Goal: Information Seeking & Learning: Learn about a topic

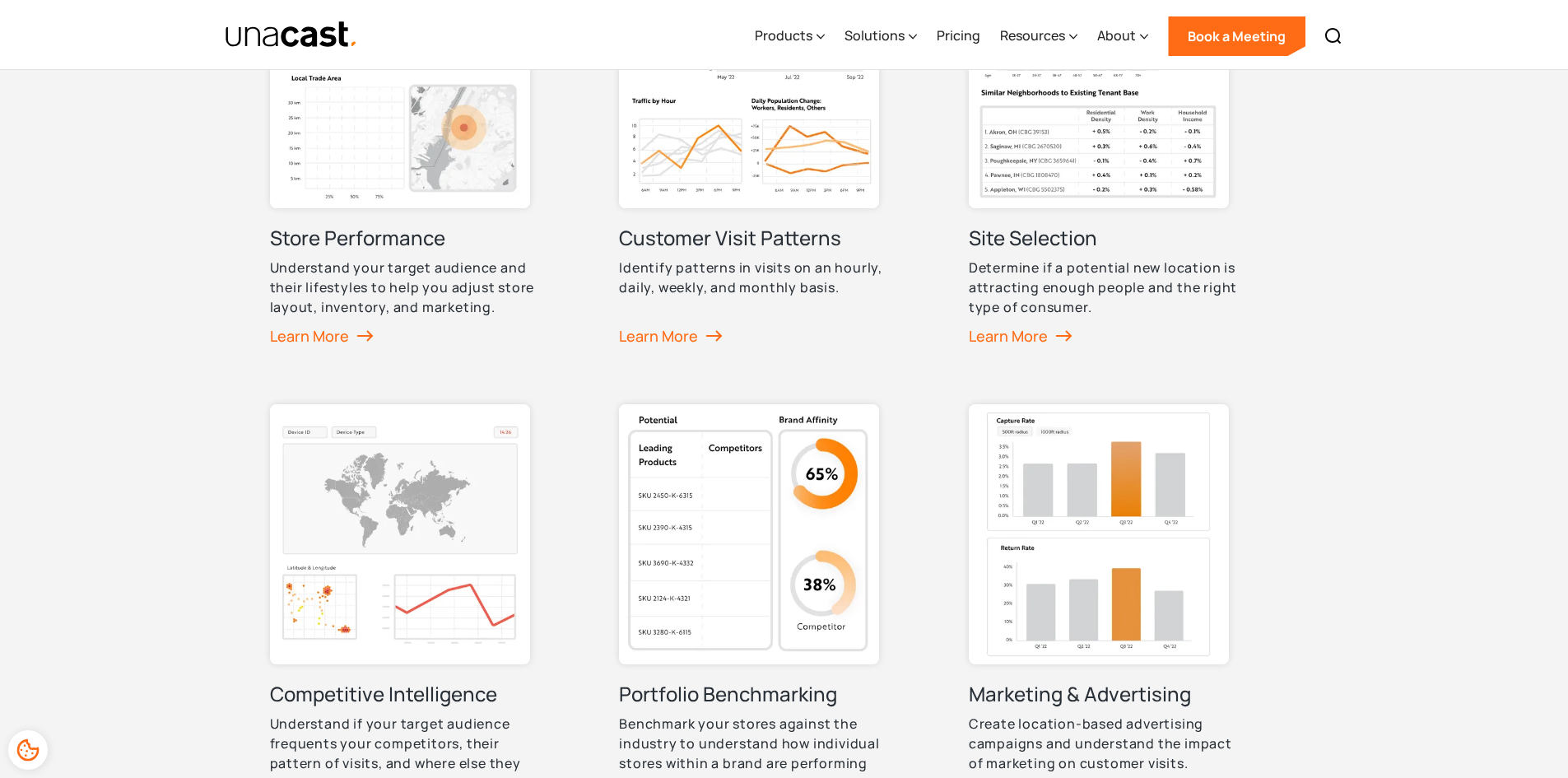
scroll to position [823, 0]
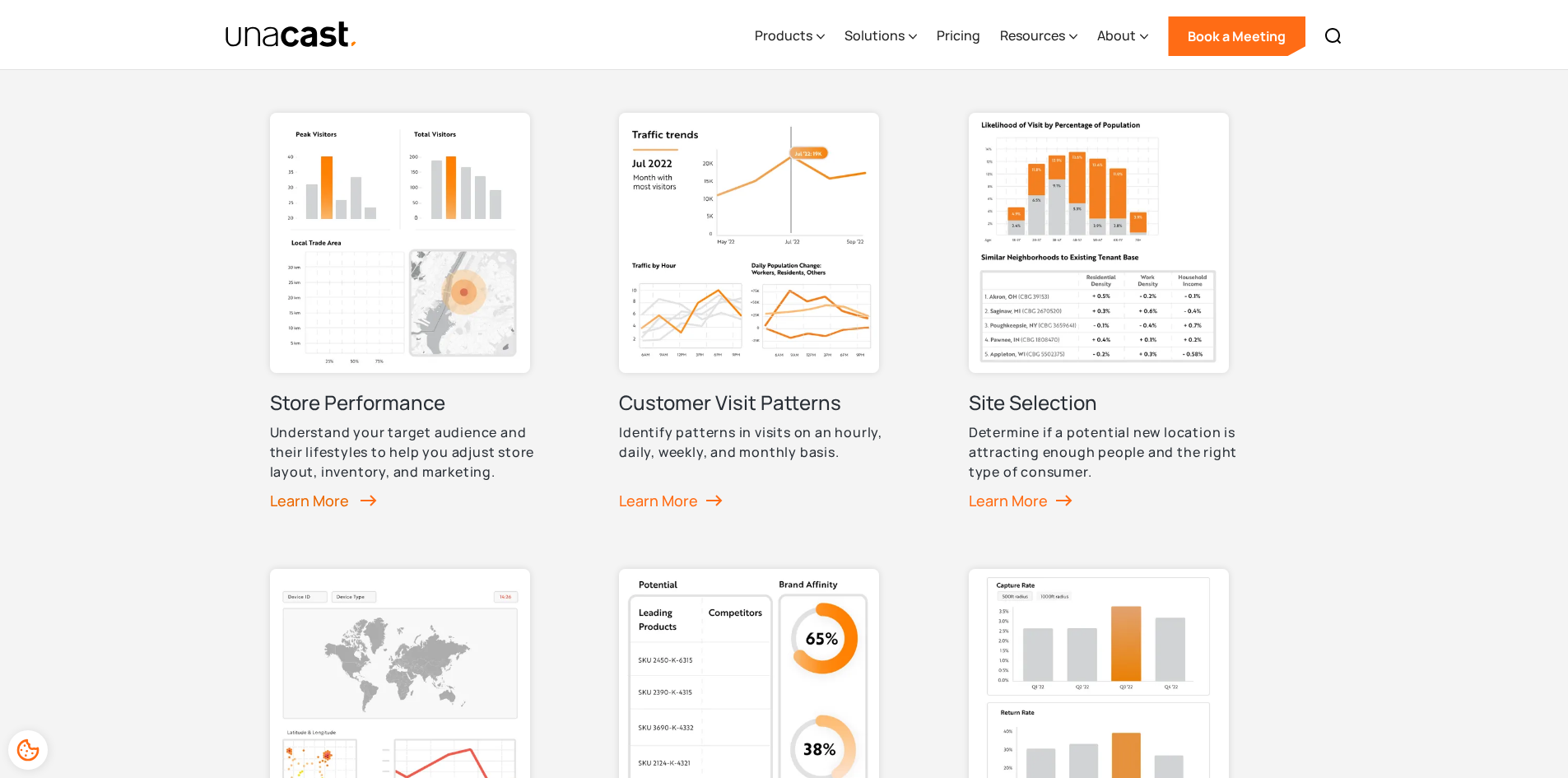
click at [356, 501] on div "Learn More" at bounding box center [323, 500] width 107 height 25
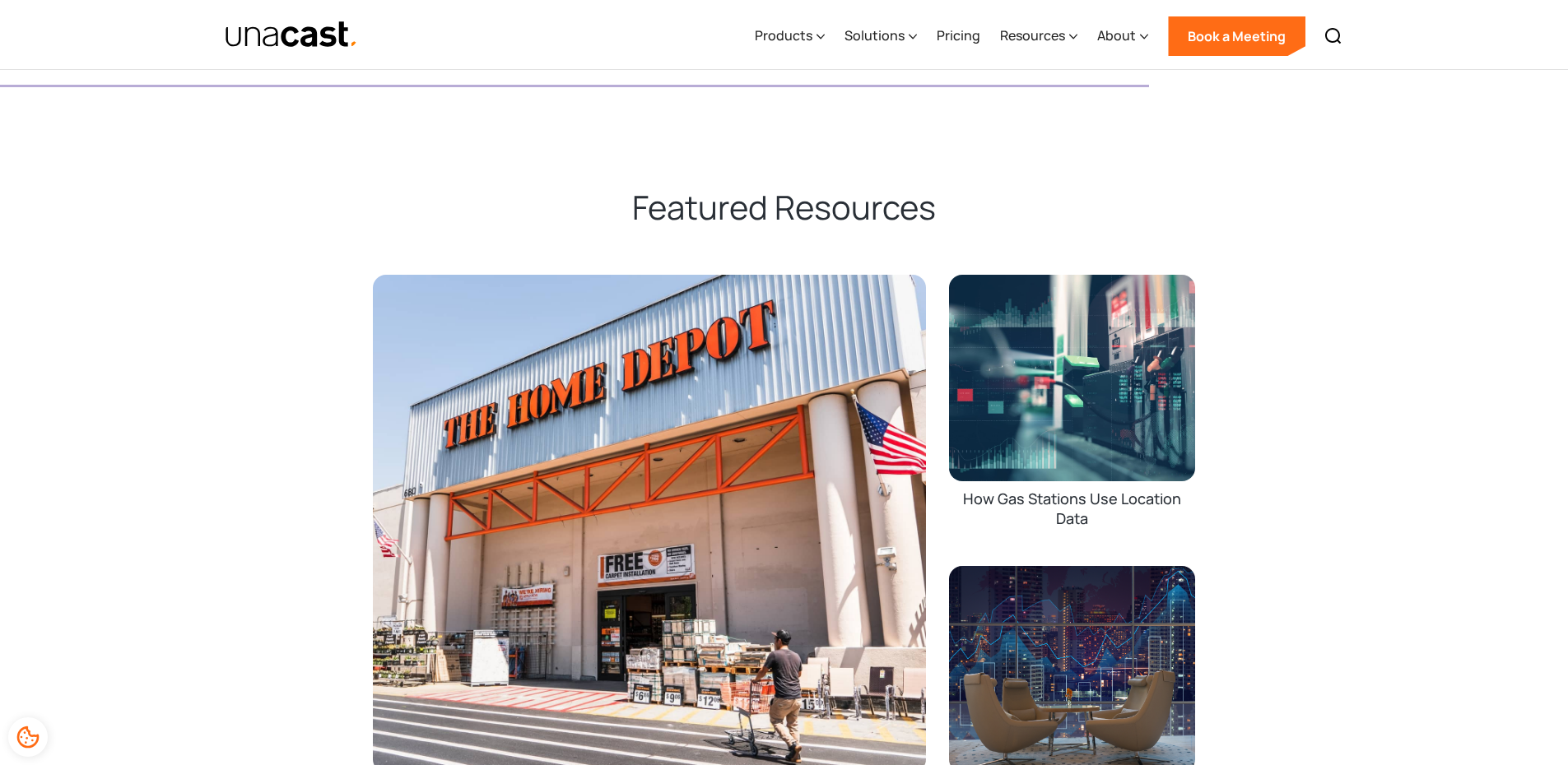
scroll to position [4608, 0]
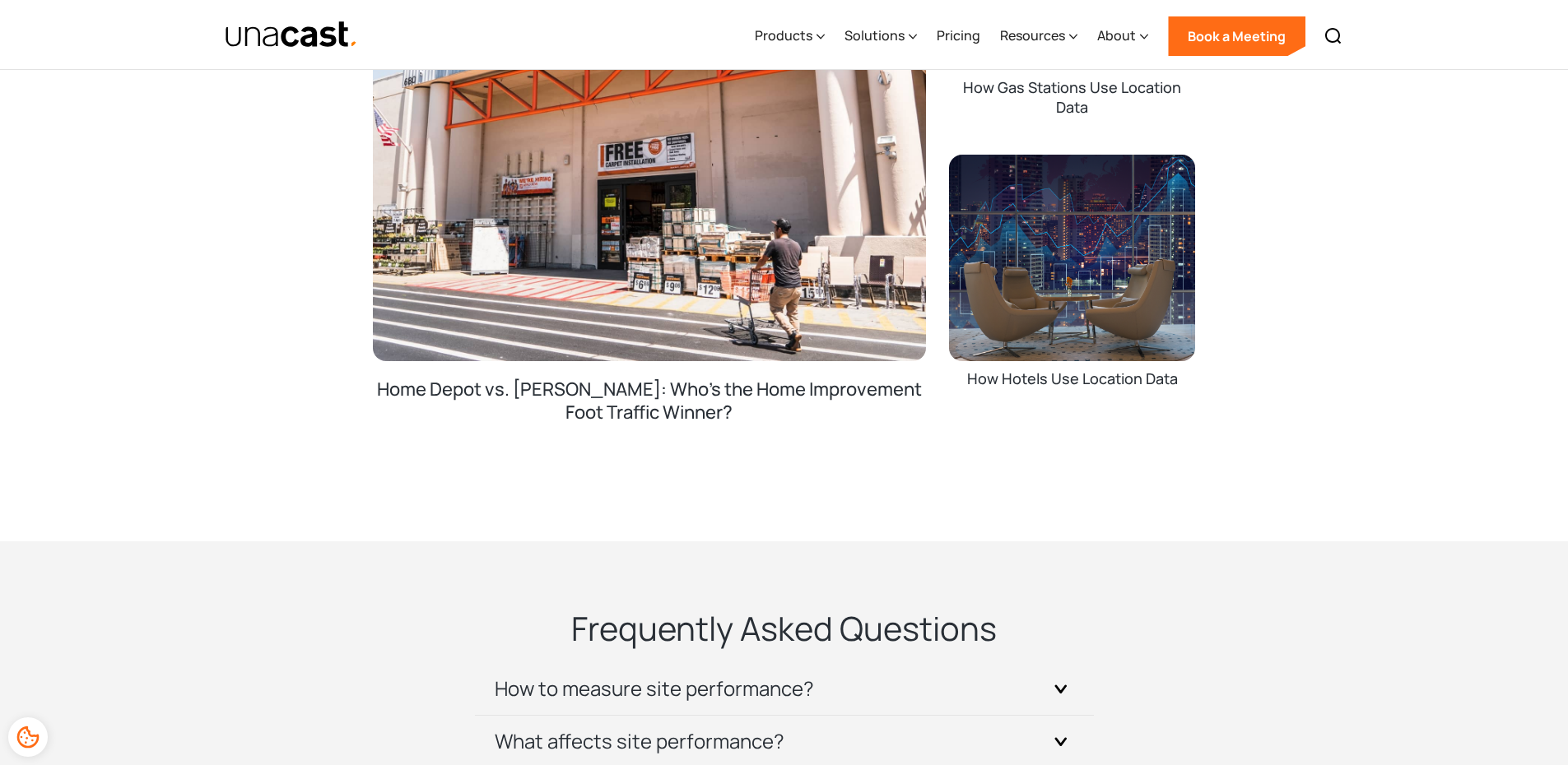
click at [830, 403] on div "Home Depot vs. [PERSON_NAME]: Who's the Home Improvement Foot Traffic Winner?" at bounding box center [650, 425] width 554 height 97
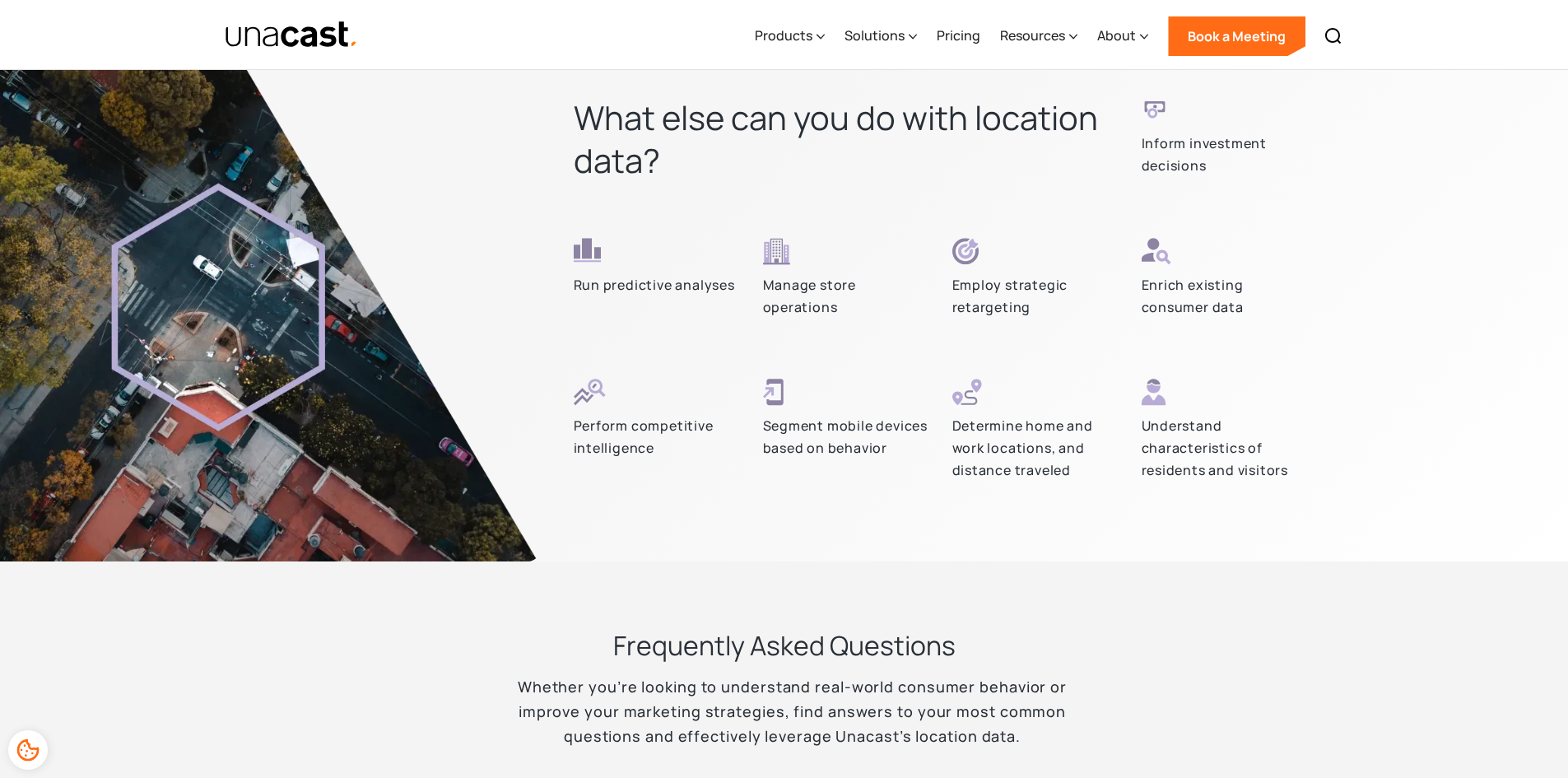
scroll to position [4691, 0]
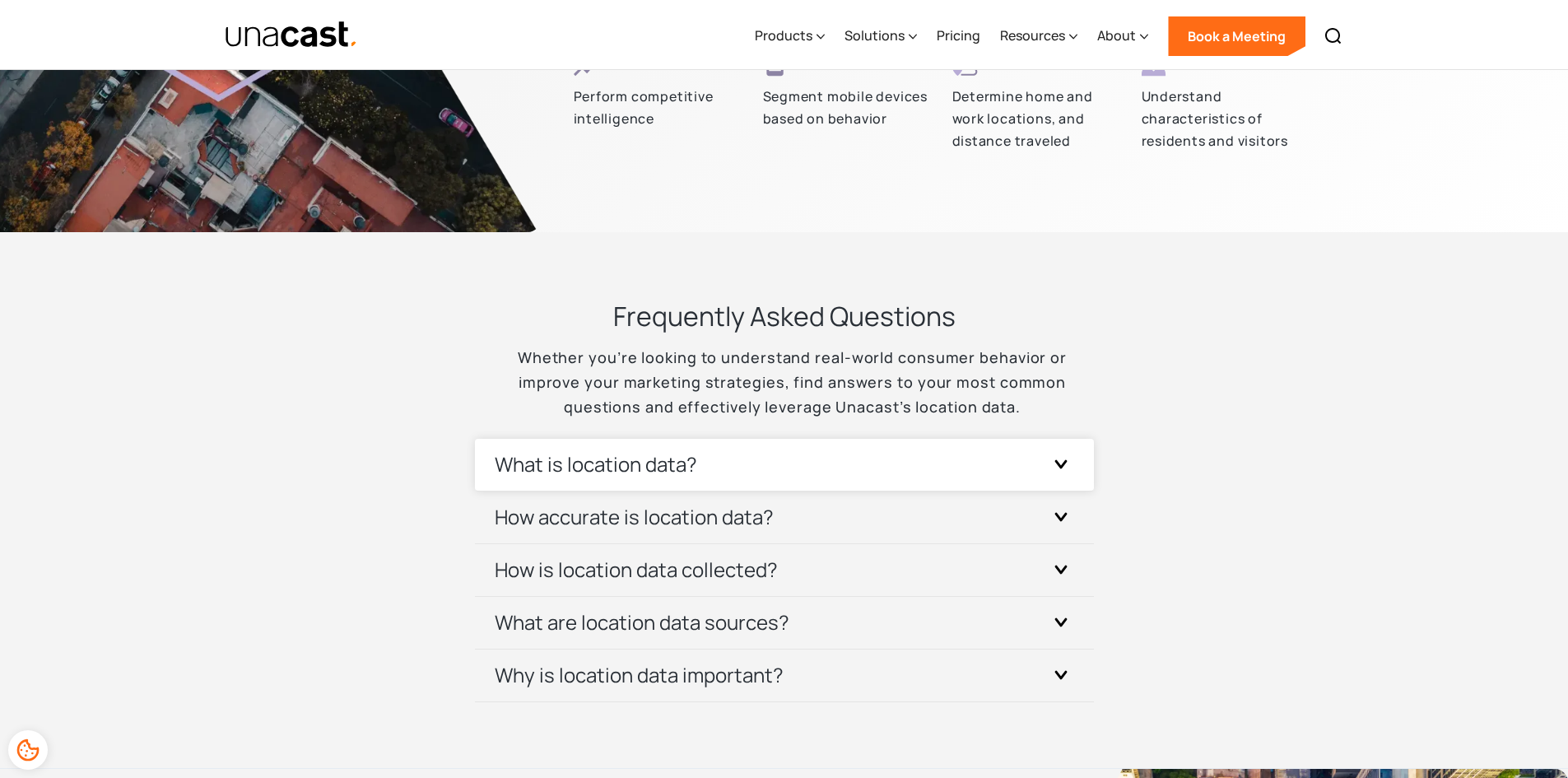
click at [609, 466] on h3 "What is location data?" at bounding box center [596, 464] width 203 height 27
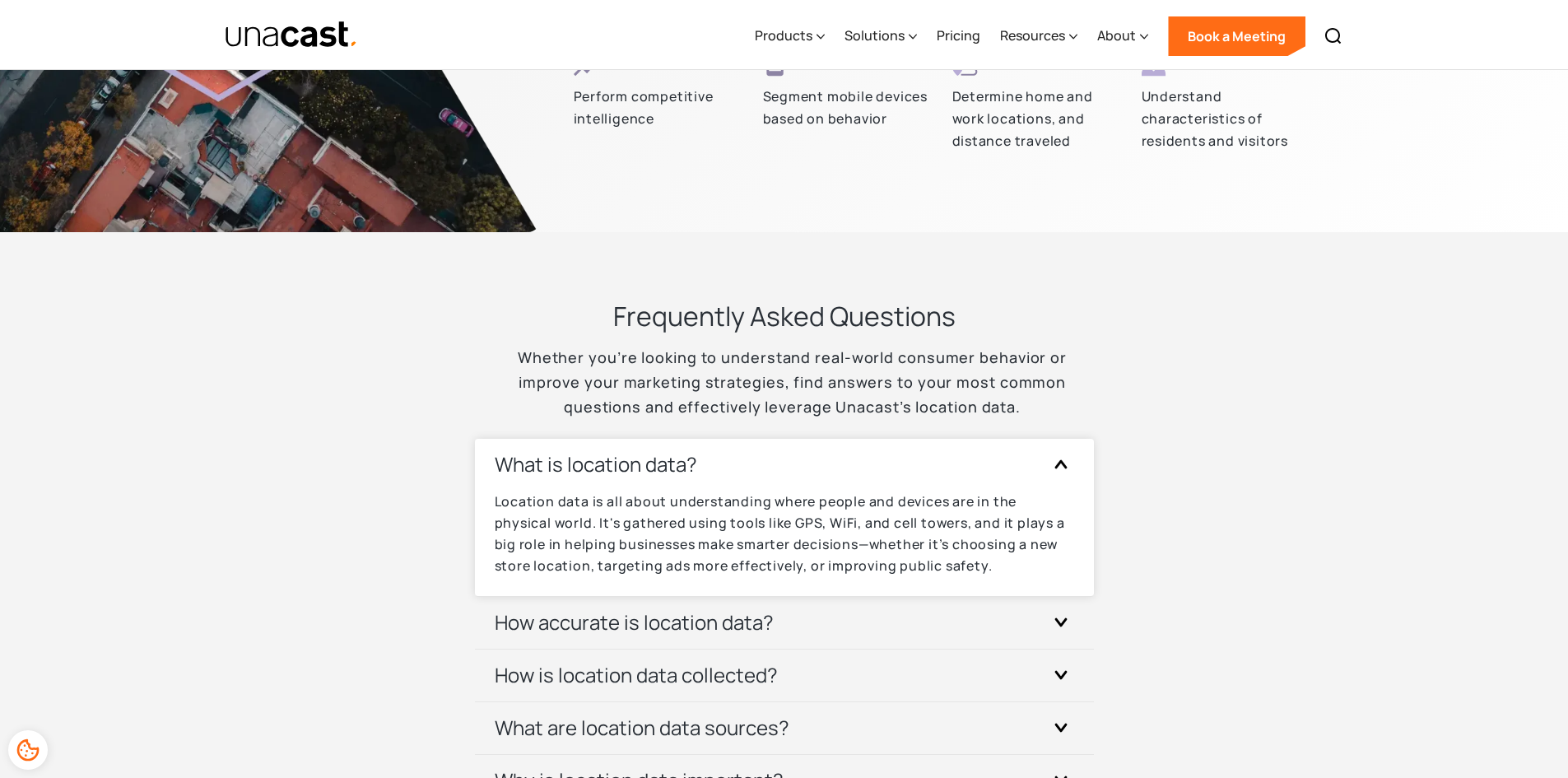
click at [609, 466] on h3 "What is location data?" at bounding box center [596, 464] width 203 height 27
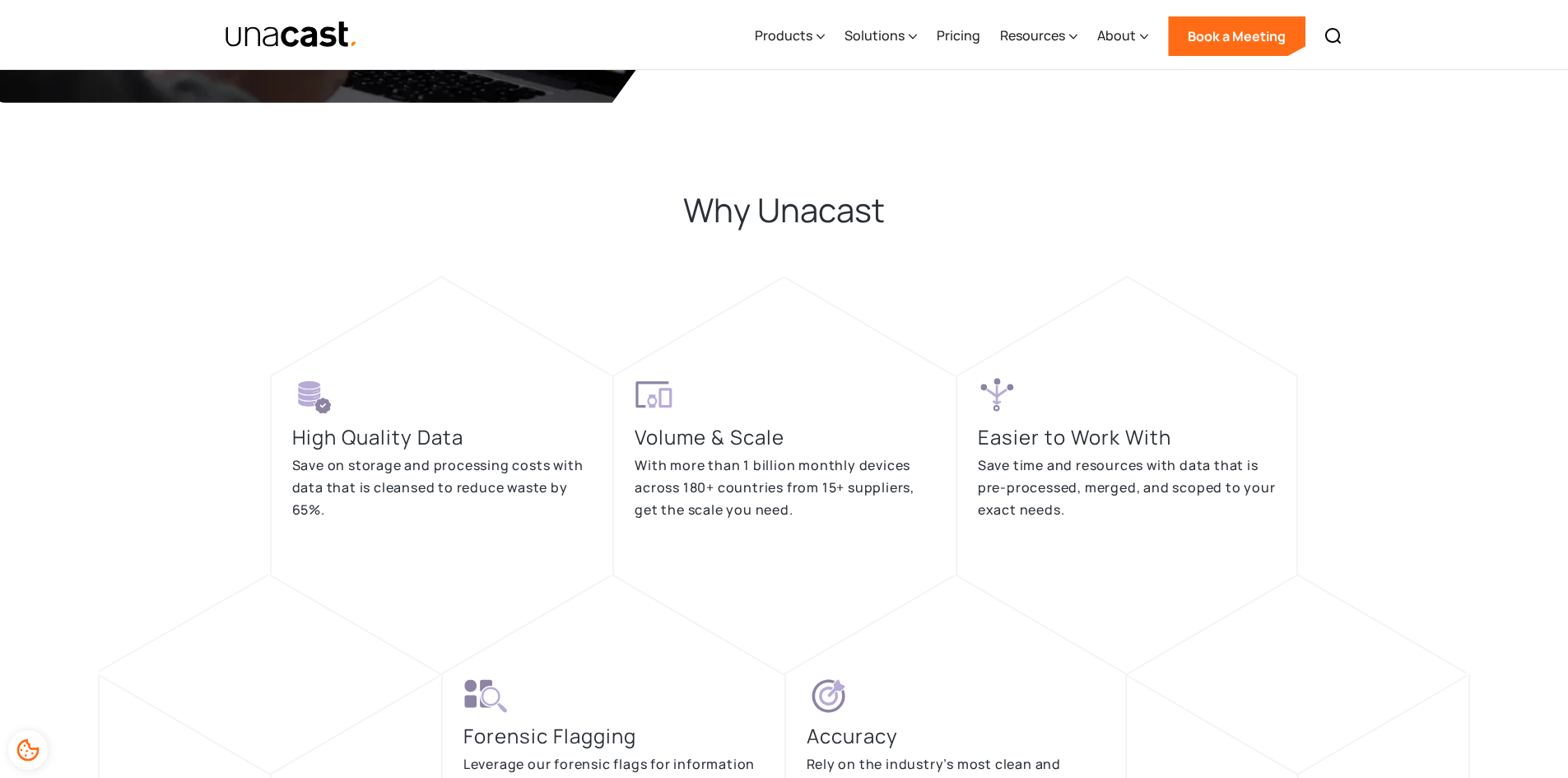
scroll to position [2637, 0]
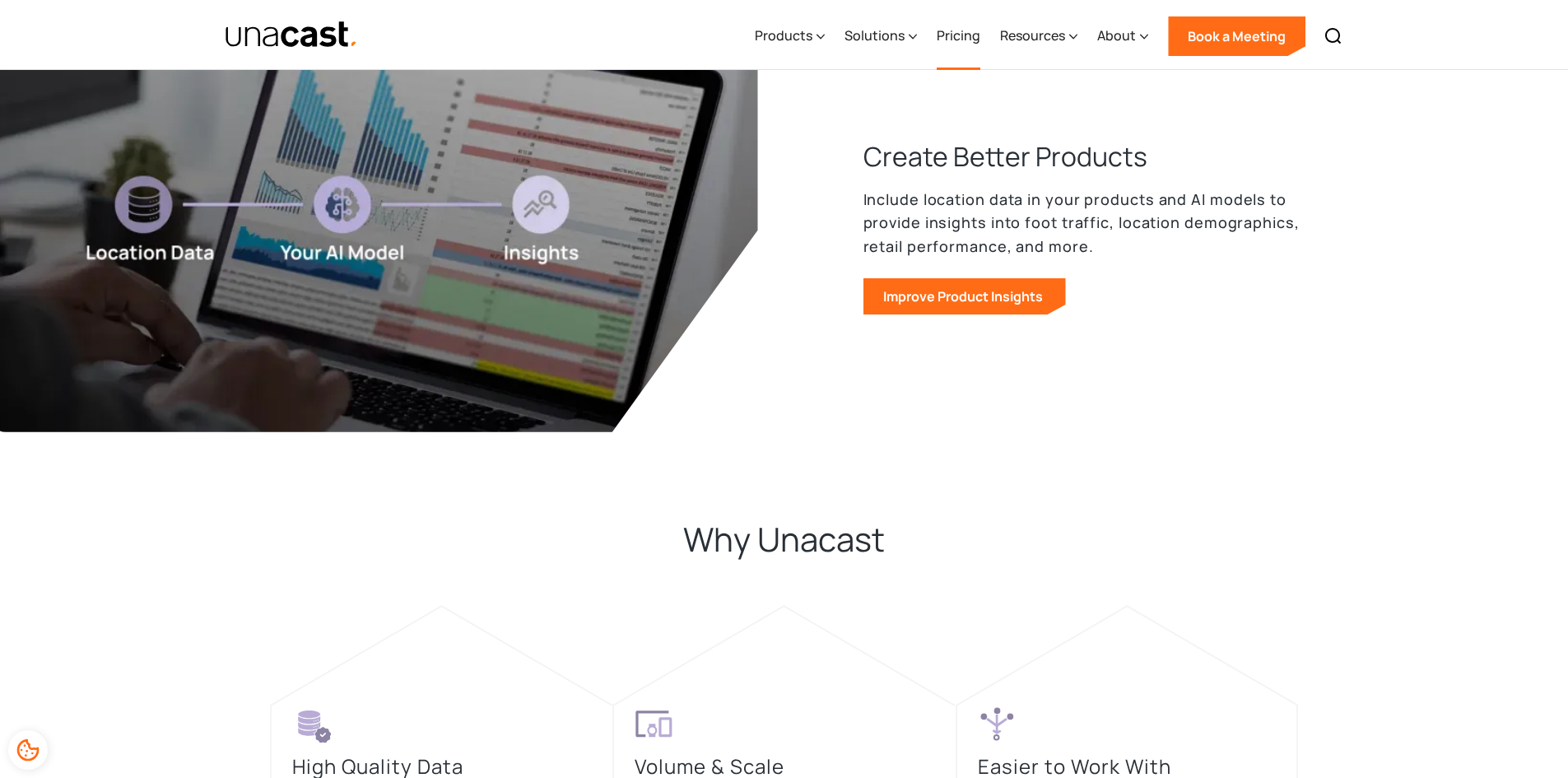
click at [955, 39] on link "Pricing" at bounding box center [958, 36] width 44 height 68
